Goal: Information Seeking & Learning: Learn about a topic

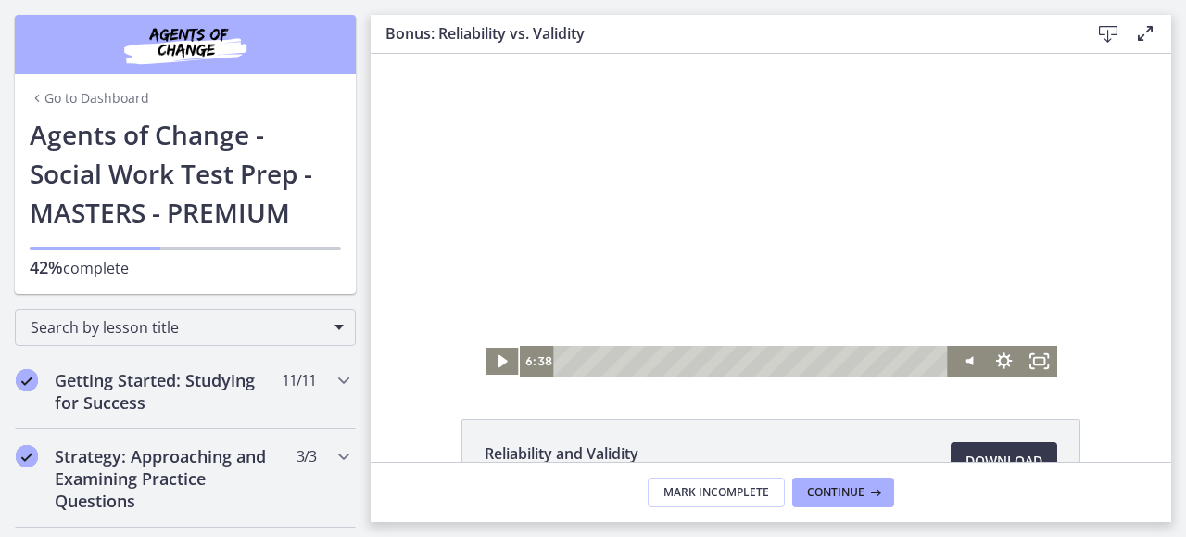
scroll to position [1406, 0]
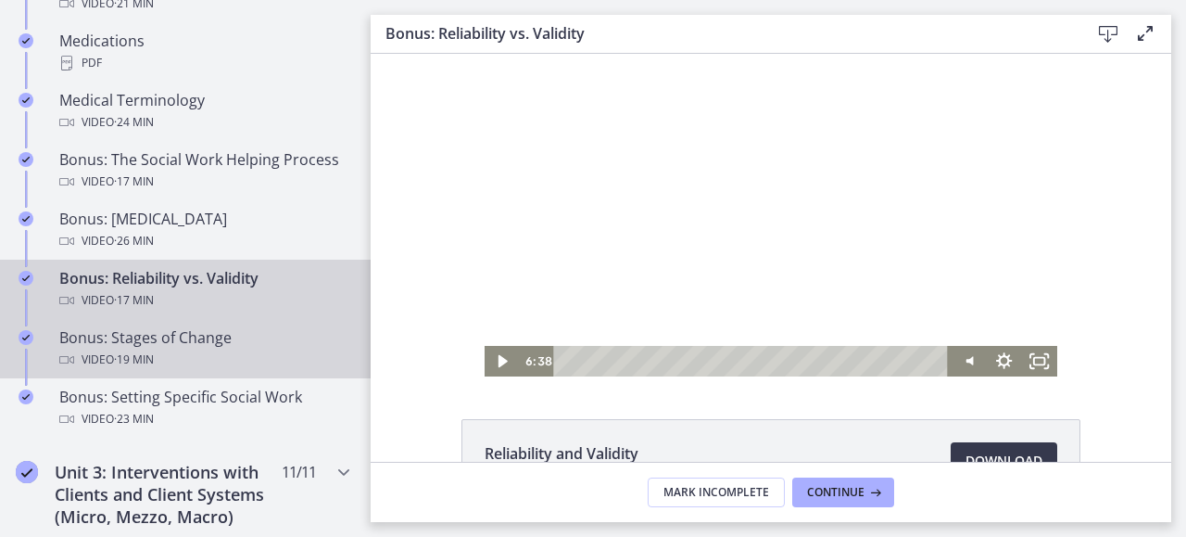
click at [214, 371] on div "Video · 19 min" at bounding box center [203, 359] width 289 height 22
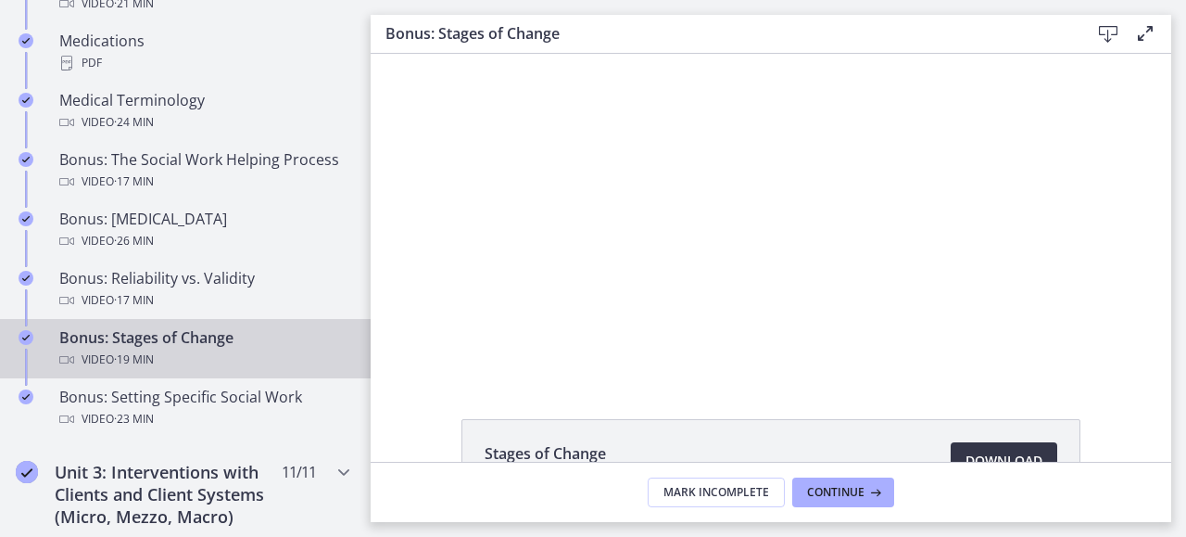
click at [1014, 455] on span "Download Opens in a new window" at bounding box center [1004, 460] width 77 height 22
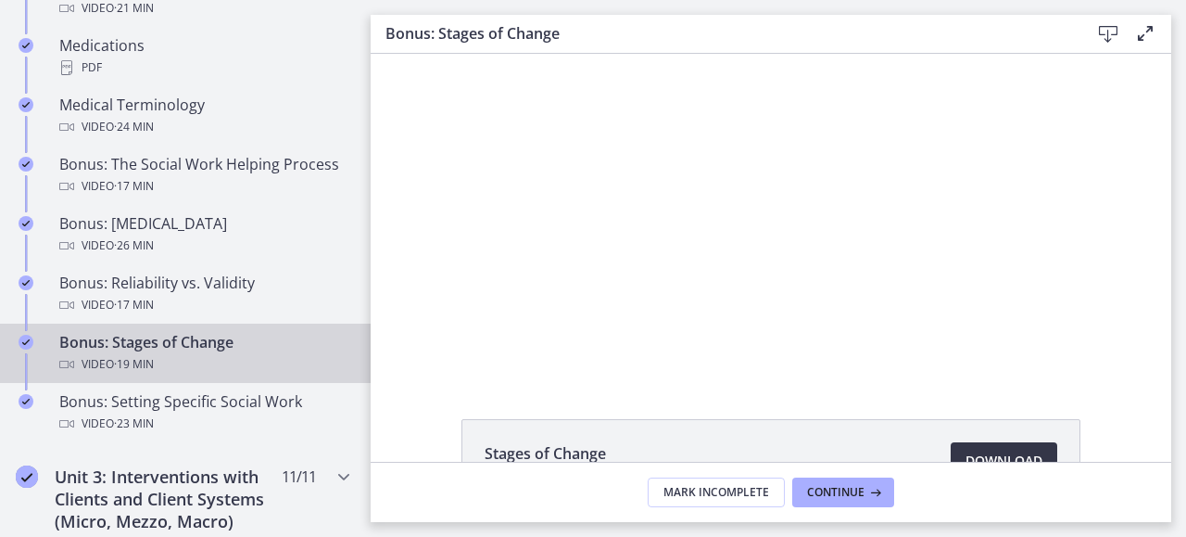
scroll to position [1406, 0]
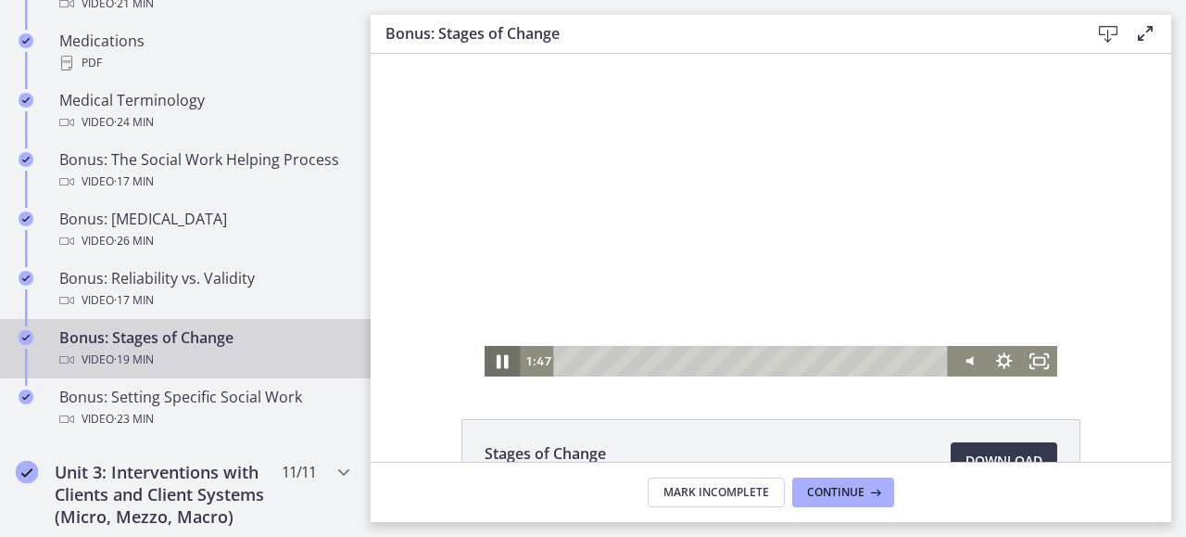
click at [497, 362] on icon "Pause" at bounding box center [503, 362] width 12 height 14
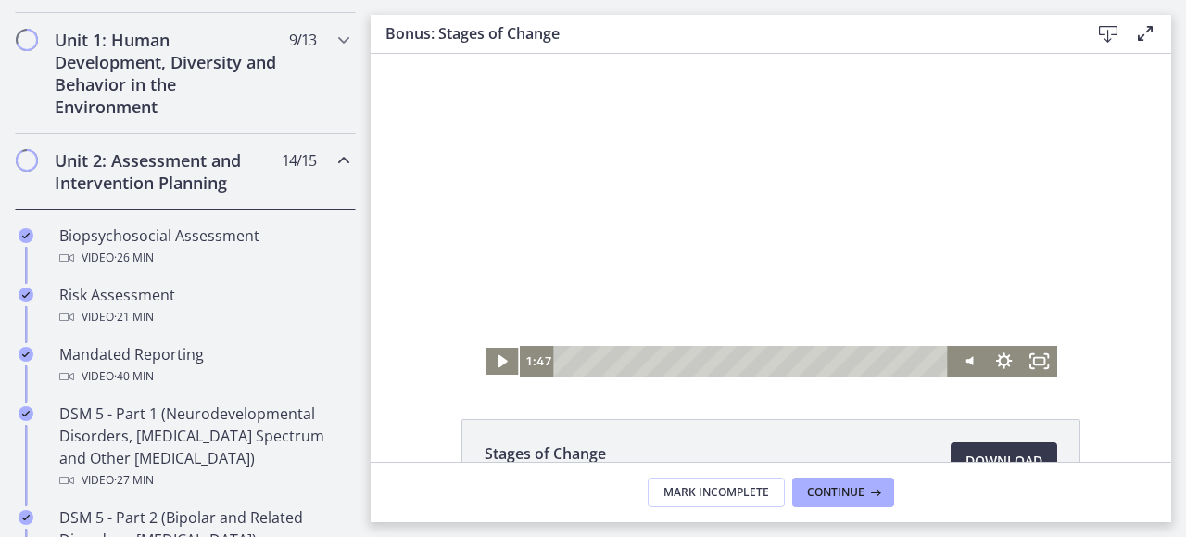
scroll to position [515, 0]
click at [333, 155] on icon "Chapters" at bounding box center [344, 159] width 22 height 22
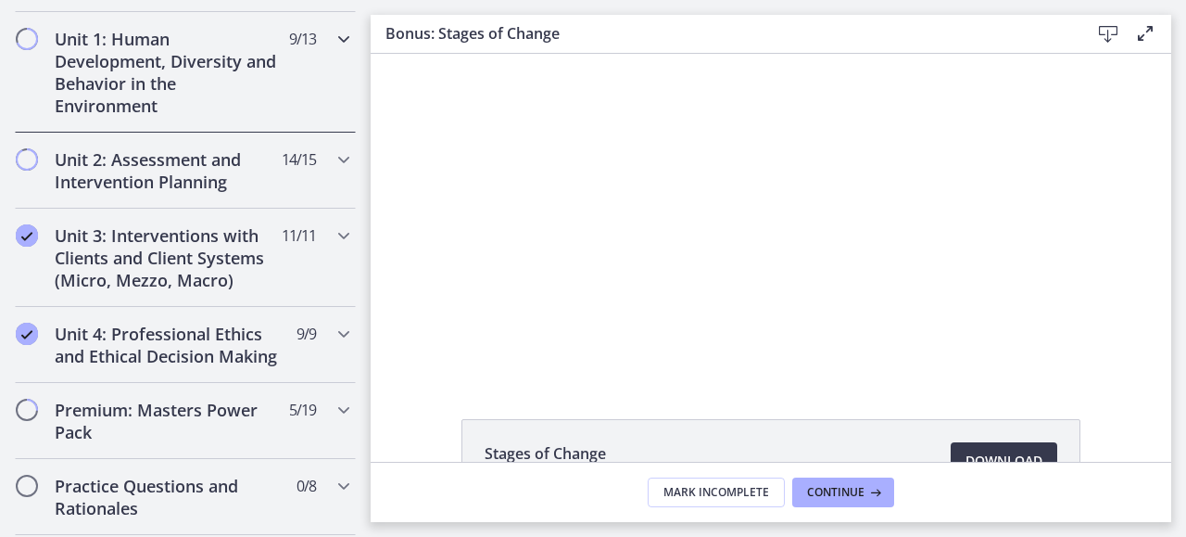
click at [333, 45] on icon "Chapters" at bounding box center [344, 39] width 22 height 22
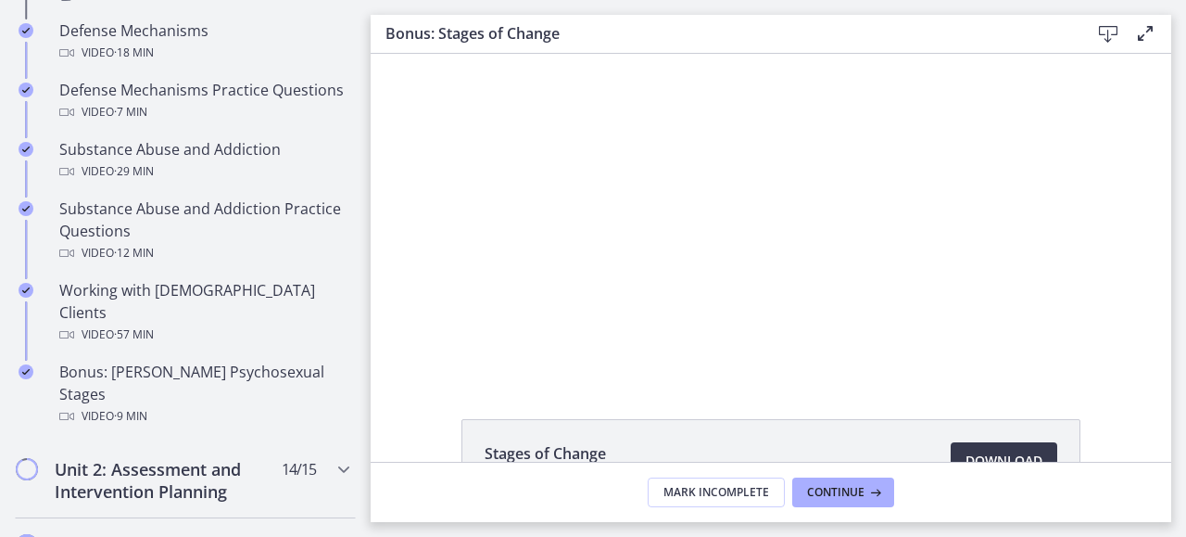
scroll to position [1144, 0]
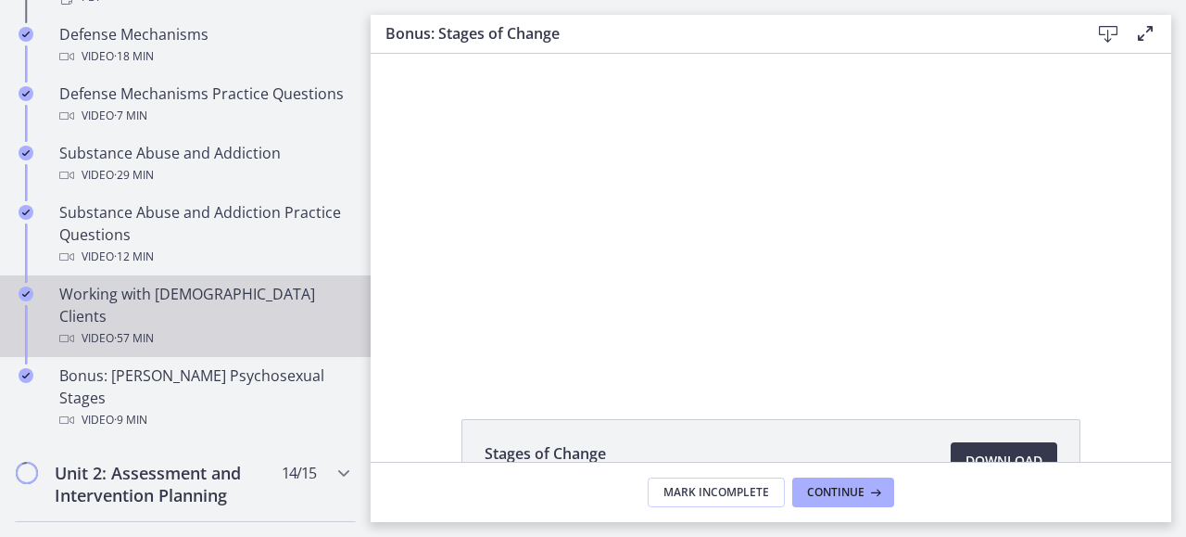
click at [153, 327] on span "· 57 min" at bounding box center [134, 338] width 40 height 22
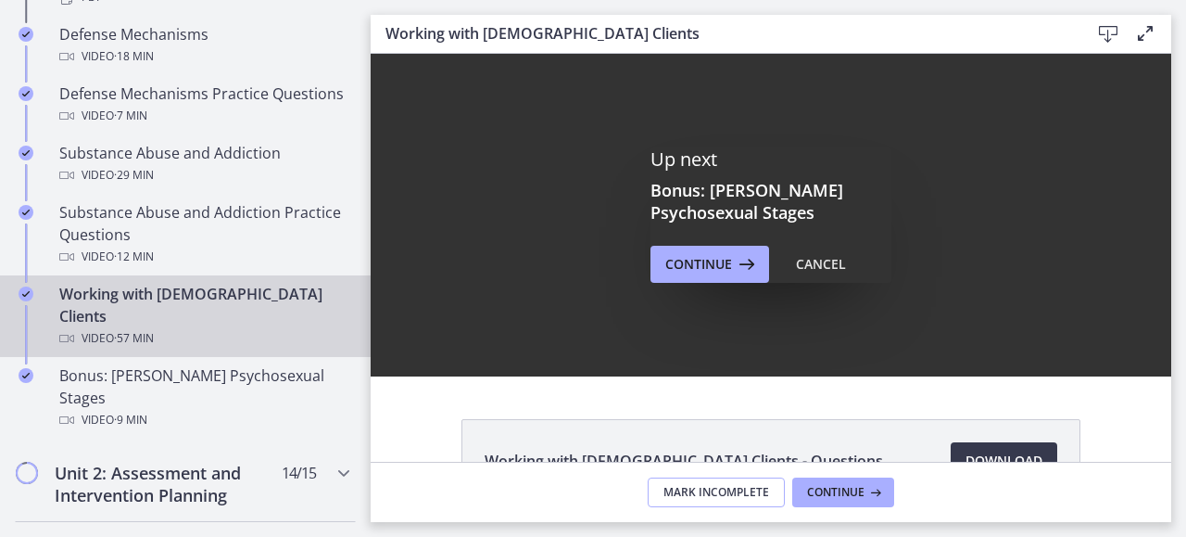
click at [727, 498] on span "Mark Incomplete" at bounding box center [717, 492] width 106 height 15
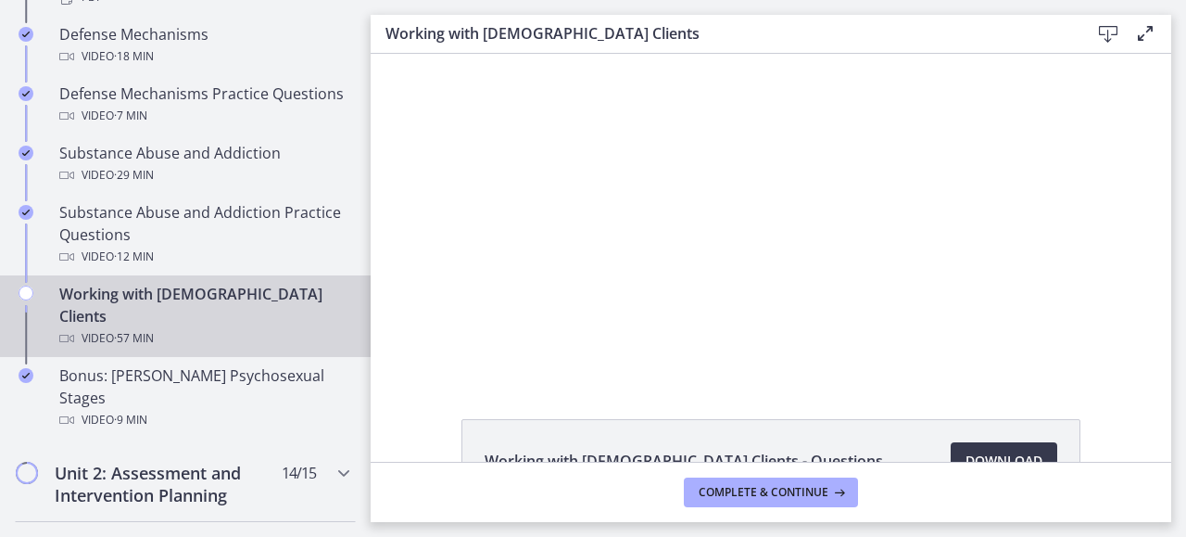
click at [232, 296] on div "Working with [DEMOGRAPHIC_DATA] Clients Video · 57 min" at bounding box center [203, 316] width 289 height 67
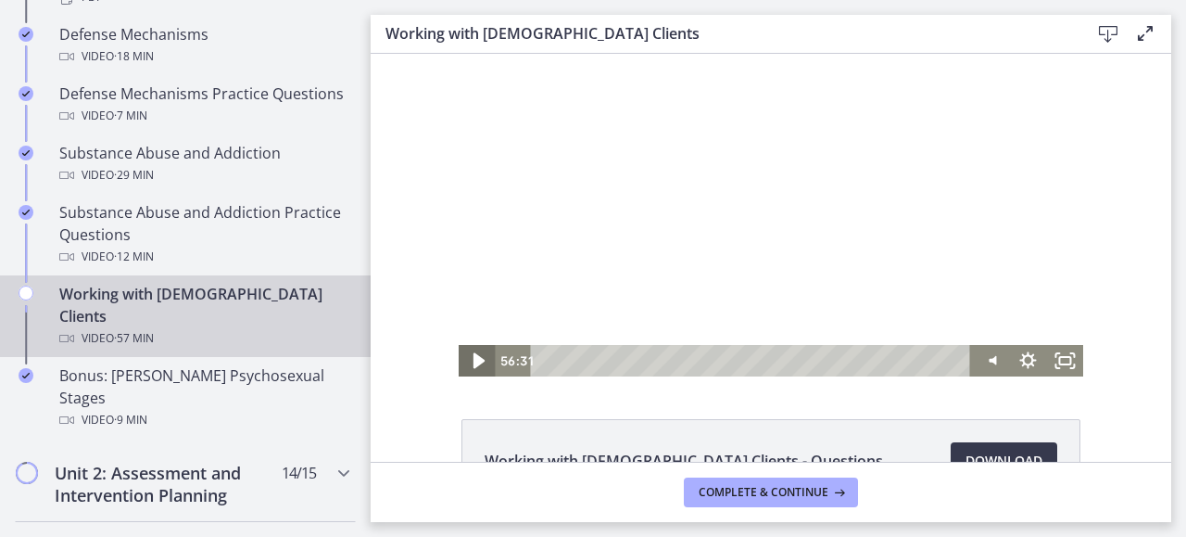
click at [473, 357] on icon "Play Video" at bounding box center [478, 361] width 11 height 16
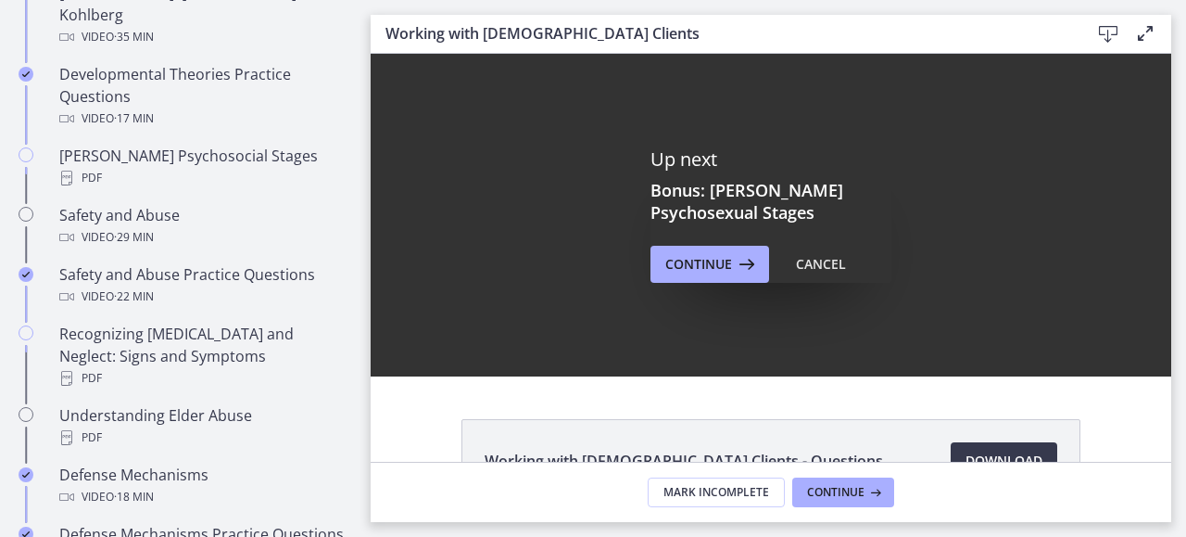
scroll to position [706, 0]
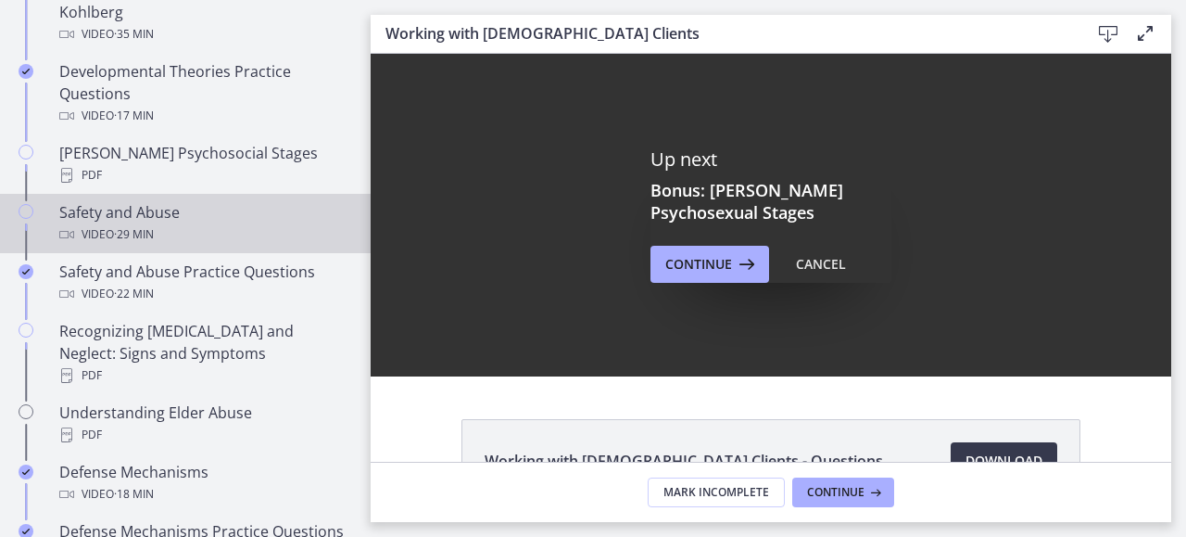
click at [132, 201] on div "Safety and Abuse Video · 29 min" at bounding box center [203, 223] width 289 height 44
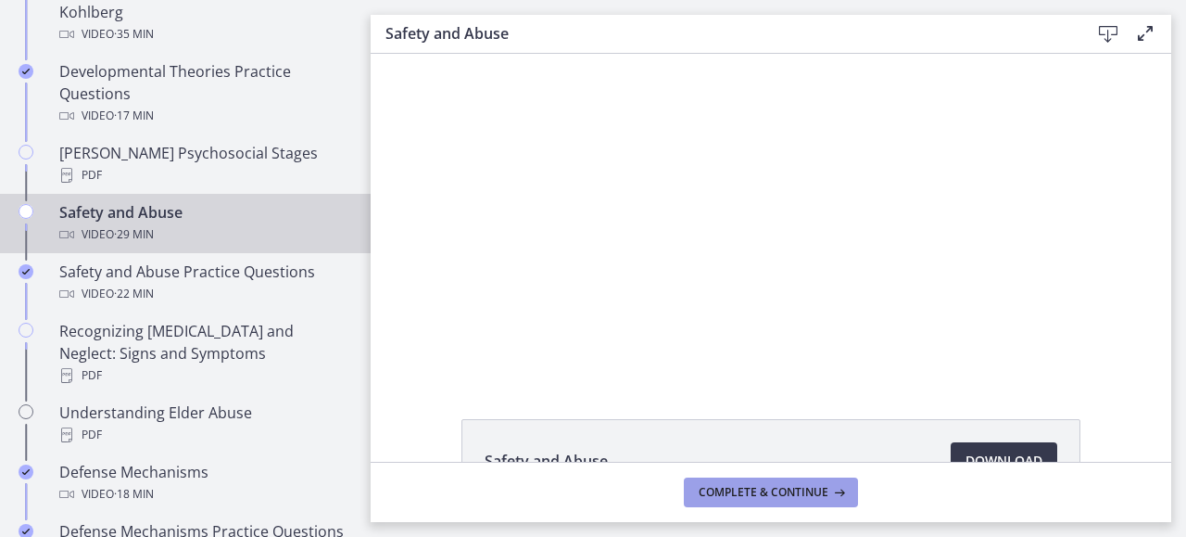
click at [821, 488] on span "Complete & continue" at bounding box center [764, 492] width 130 height 15
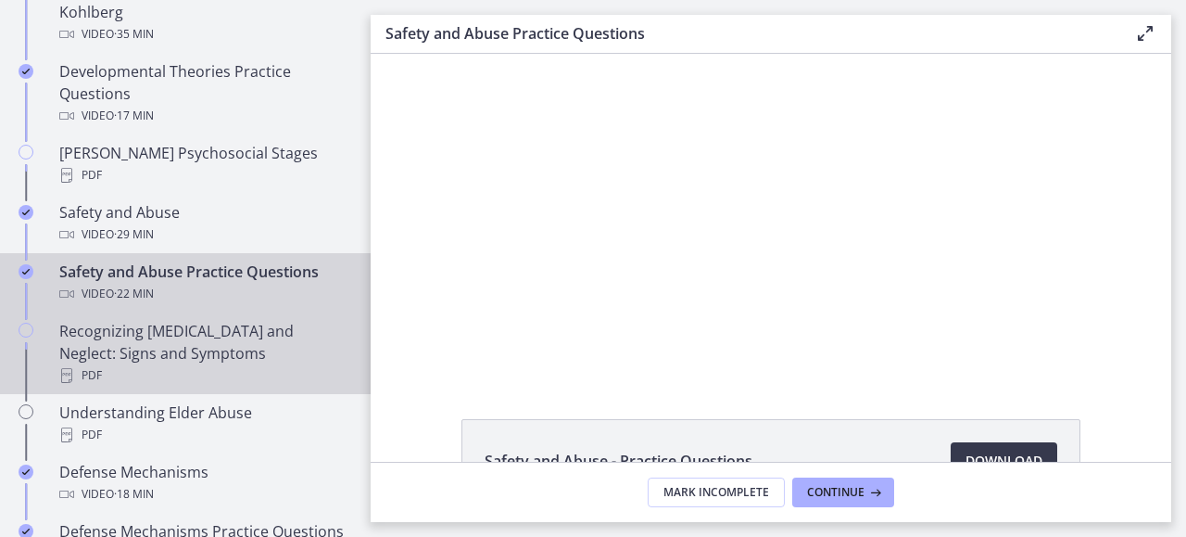
click at [196, 324] on div "Recognizing [MEDICAL_DATA] and Neglect: Signs and Symptoms PDF" at bounding box center [203, 353] width 289 height 67
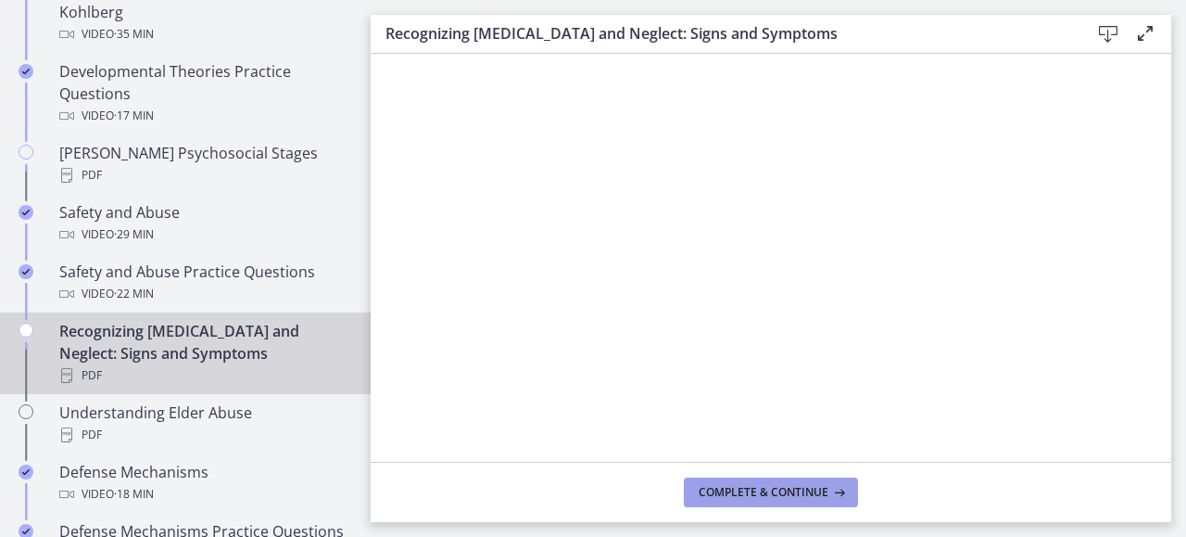
click at [792, 492] on span "Complete & continue" at bounding box center [764, 492] width 130 height 15
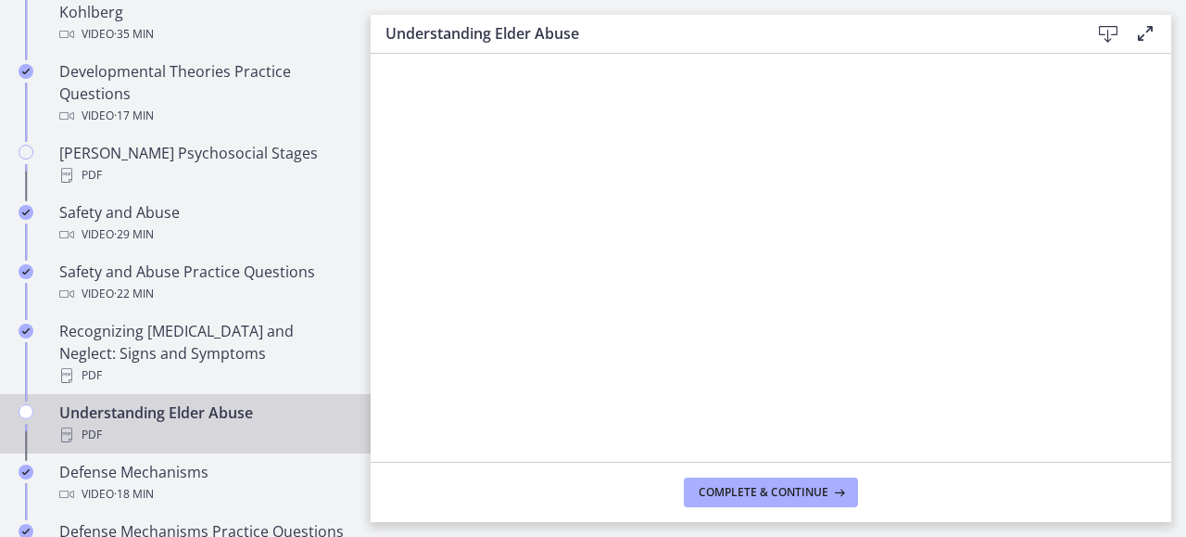
click at [169, 401] on div "Understanding Elder Abuse PDF" at bounding box center [203, 423] width 289 height 44
click at [793, 494] on span "Complete & continue" at bounding box center [764, 492] width 130 height 15
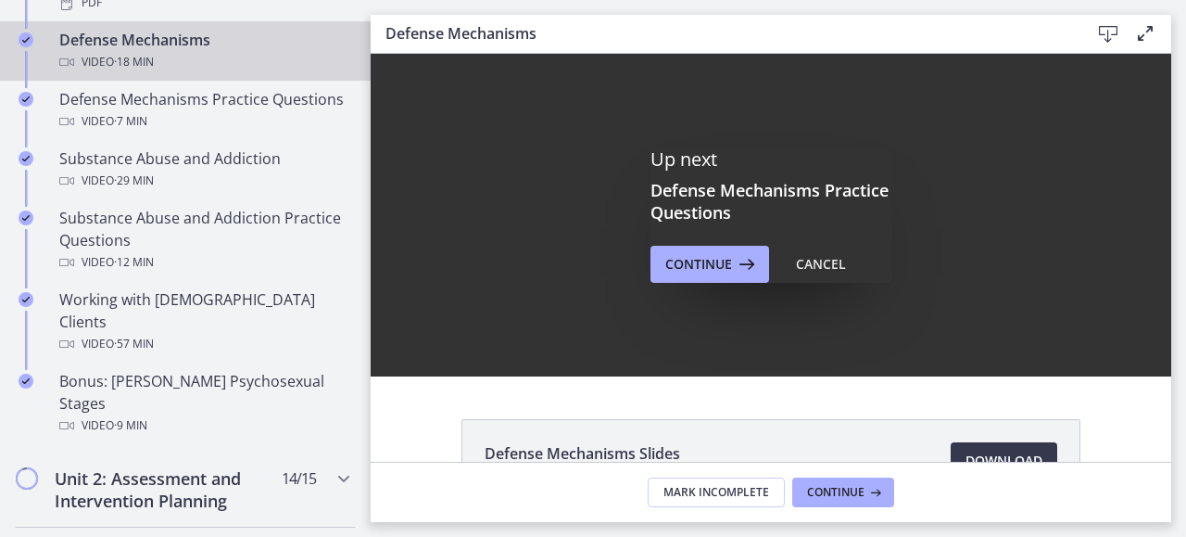
scroll to position [1122, 0]
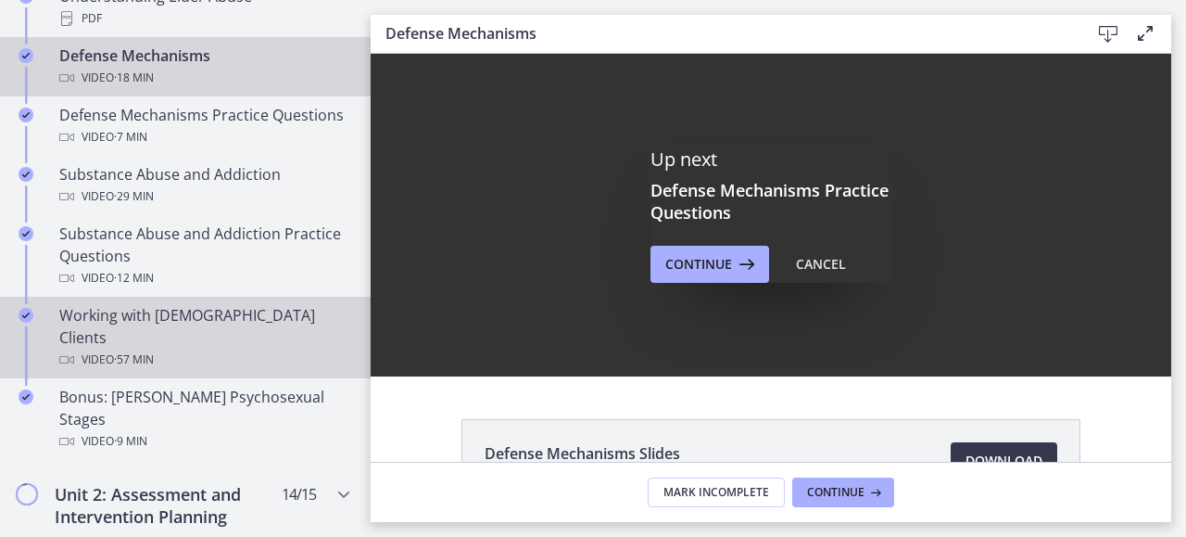
click at [167, 310] on div "Working with [DEMOGRAPHIC_DATA] Clients Video · 57 min" at bounding box center [203, 337] width 289 height 67
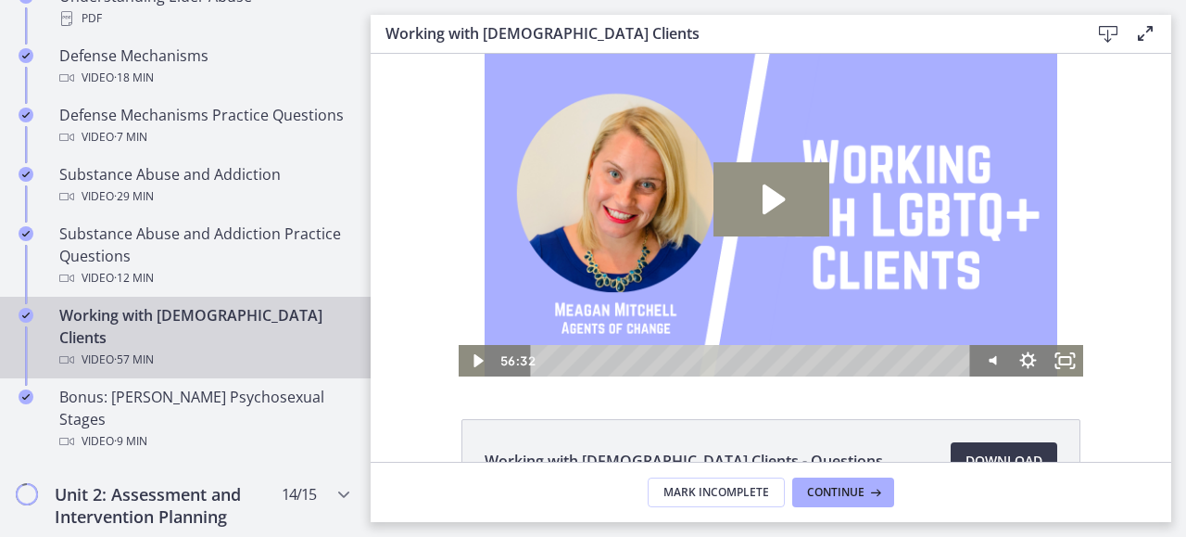
click at [762, 184] on icon "Play Video: cmhf48khnk6s72tglic0.mp4" at bounding box center [772, 199] width 116 height 74
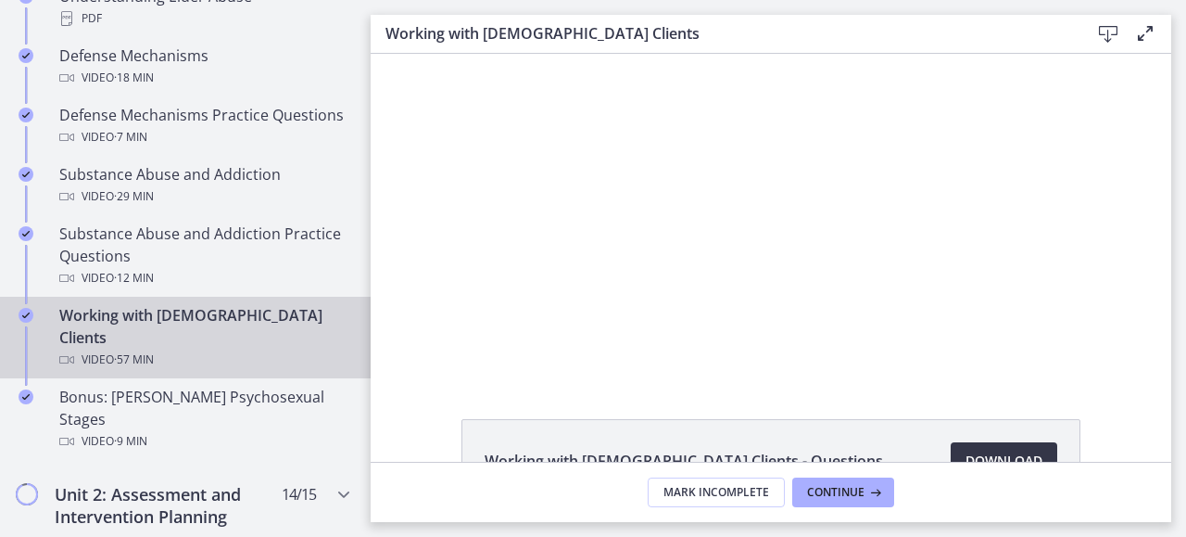
click at [1011, 449] on span "Download Opens in a new window" at bounding box center [1004, 460] width 77 height 22
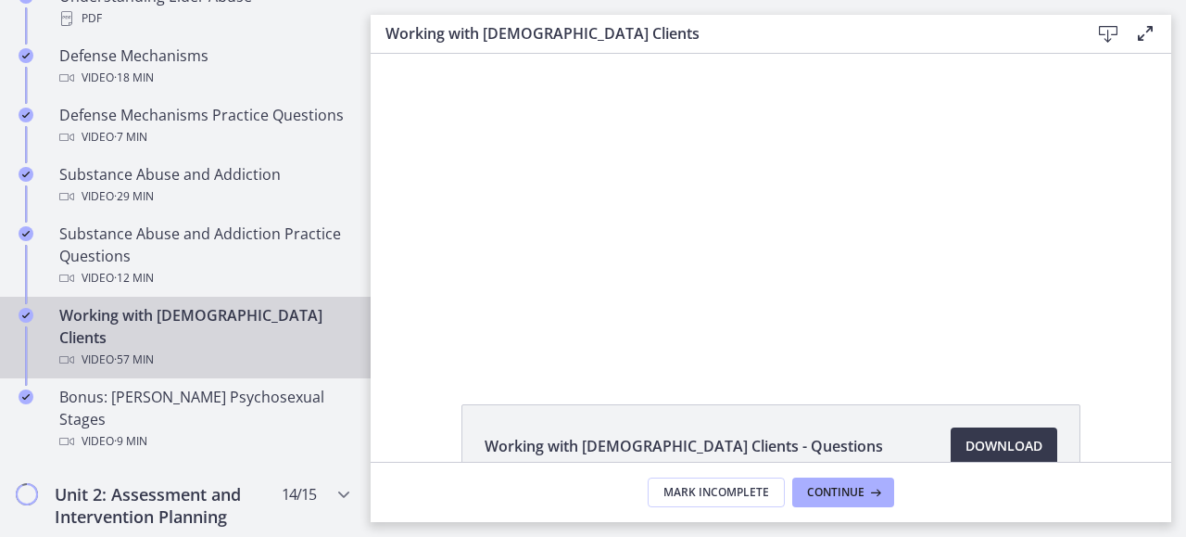
scroll to position [11, 0]
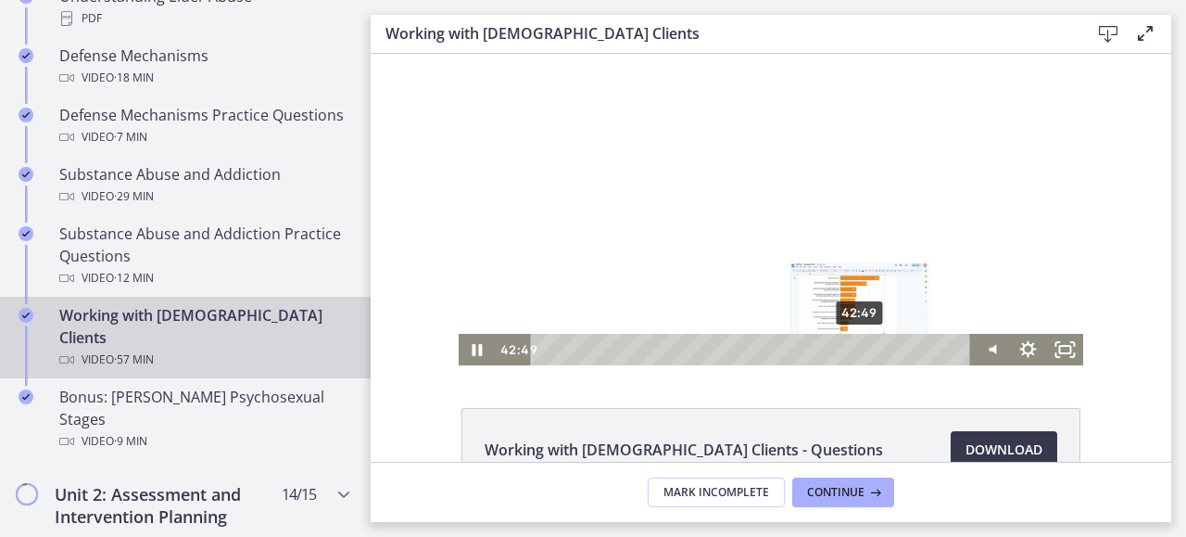
click at [854, 347] on div "42:49" at bounding box center [753, 350] width 419 height 32
click at [841, 349] on div "40:56" at bounding box center [753, 350] width 419 height 32
click at [847, 348] on div "41:49" at bounding box center [753, 350] width 419 height 32
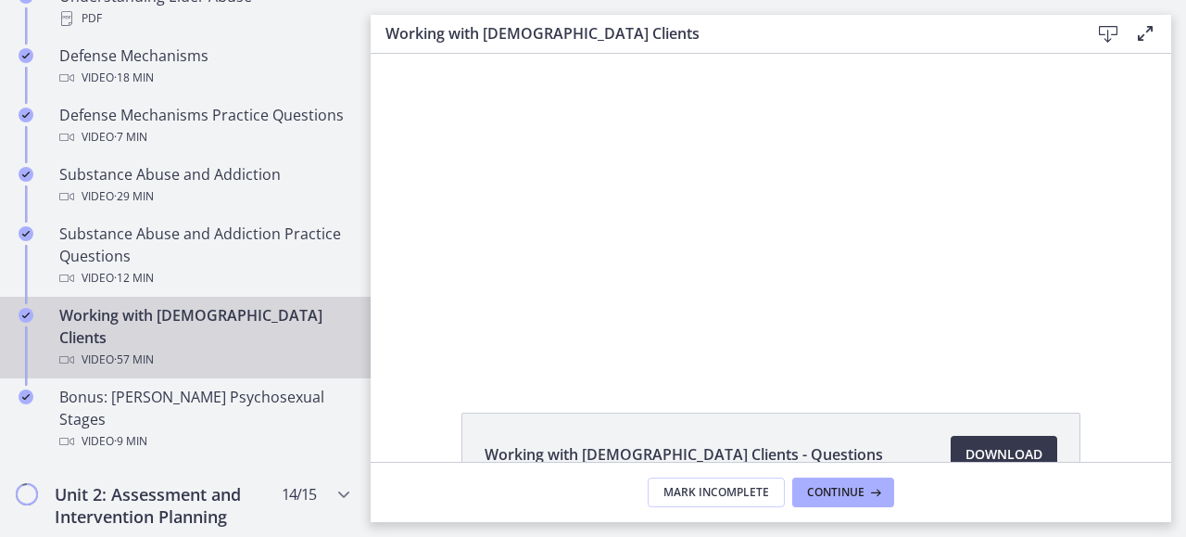
scroll to position [0, 0]
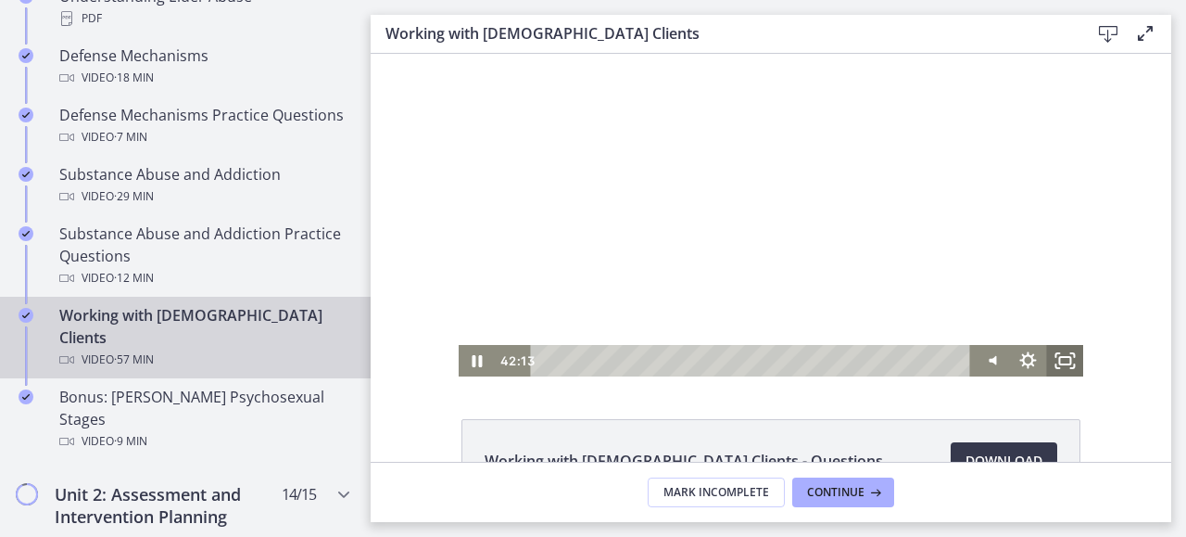
click at [1069, 357] on icon "Fullscreen" at bounding box center [1064, 361] width 37 height 32
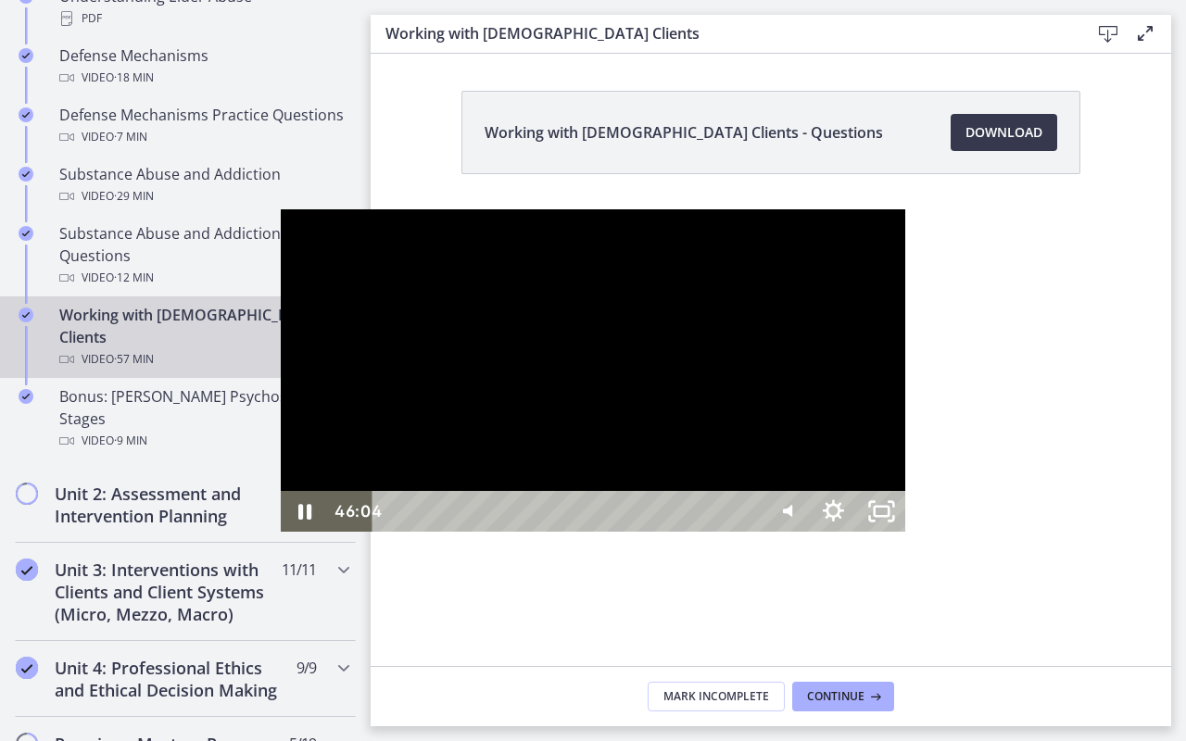
click at [749, 532] on div "46:04" at bounding box center [569, 511] width 359 height 41
click at [891, 517] on rect "Unfullscreen" at bounding box center [882, 511] width 18 height 11
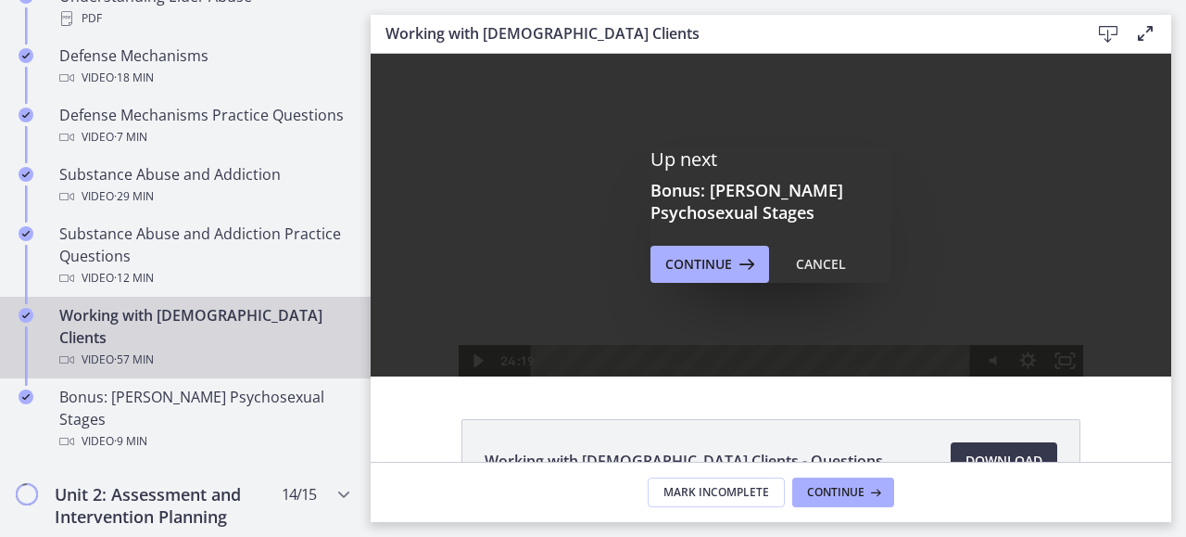
click at [623, 376] on html "Click for sound @keyframes VOLUME_SMALL_WAVE_FLASH { 0% { opacity: 0; } 33% { o…" at bounding box center [771, 215] width 801 height 322
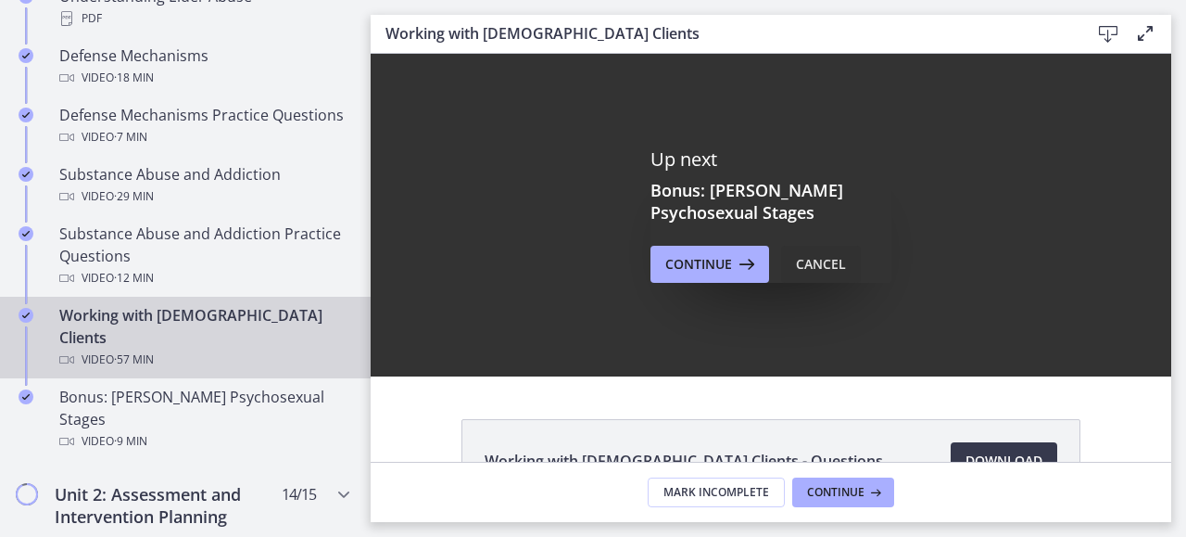
click at [819, 263] on div "Cancel" at bounding box center [821, 264] width 50 height 22
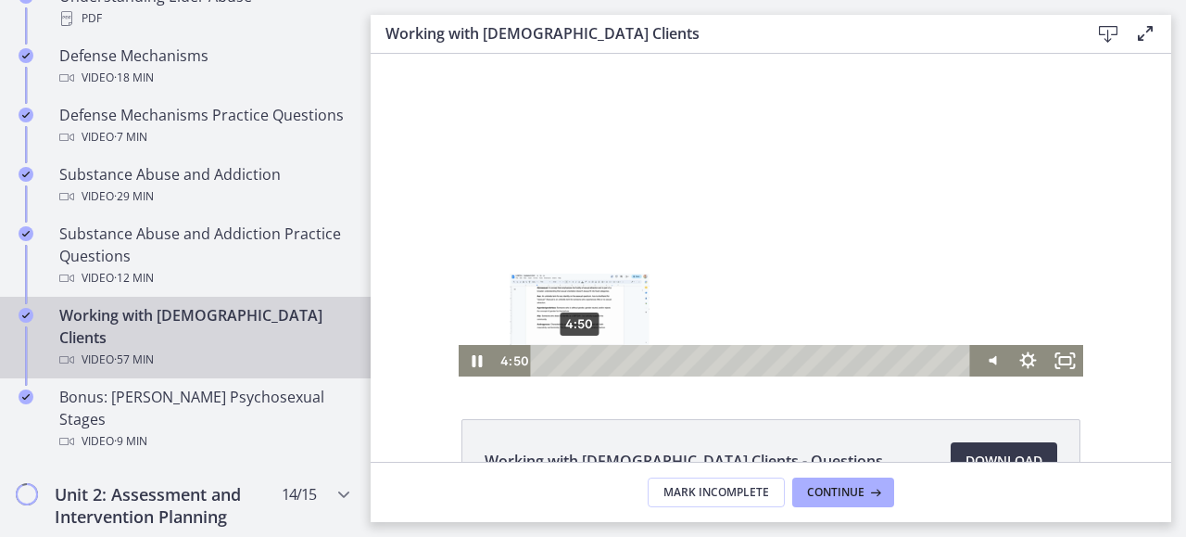
click at [573, 359] on div "4:50" at bounding box center [753, 361] width 419 height 32
click at [567, 359] on div "4:05" at bounding box center [753, 361] width 419 height 32
click at [464, 367] on icon "Pause" at bounding box center [477, 361] width 44 height 38
click at [473, 360] on icon "Play Video" at bounding box center [478, 361] width 11 height 16
click at [475, 364] on icon "Pause" at bounding box center [477, 361] width 44 height 38
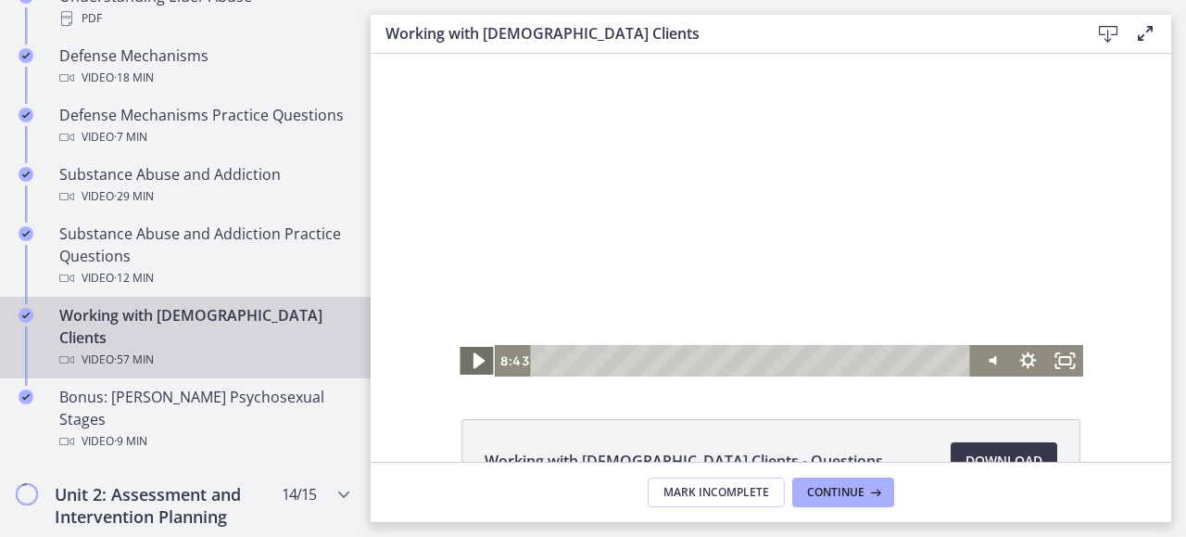
click at [473, 362] on icon "Play Video" at bounding box center [478, 361] width 11 height 16
click at [599, 360] on div "Playbar" at bounding box center [604, 360] width 10 height 10
click at [473, 364] on icon "Pause" at bounding box center [478, 361] width 10 height 12
